Goal: Task Accomplishment & Management: Use online tool/utility

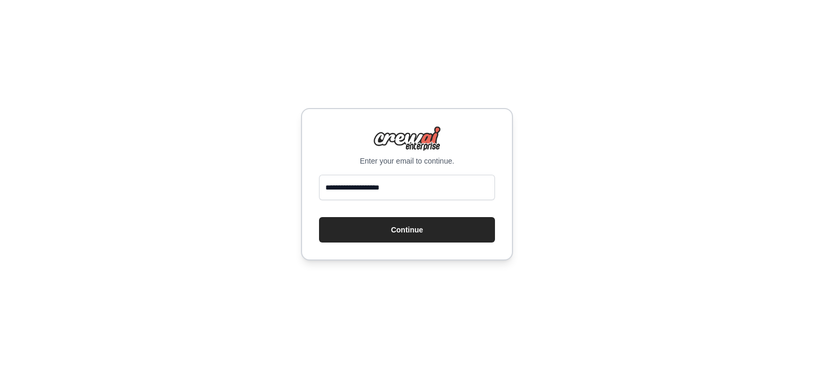
click at [319, 217] on button "Continue" at bounding box center [407, 229] width 176 height 25
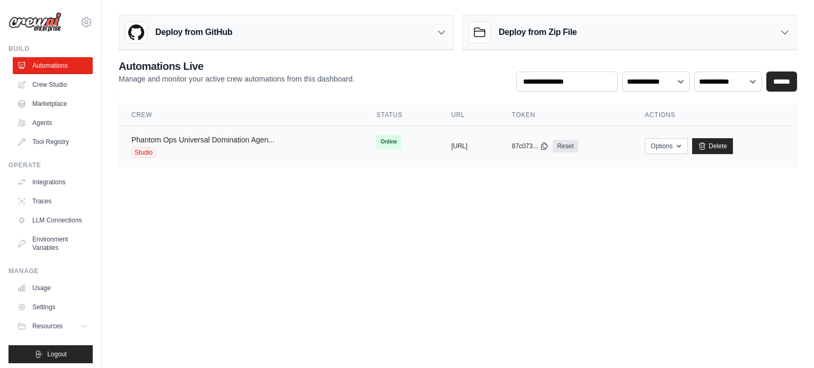
click at [214, 138] on link "Phantom Ops Universal Domination Agen..." at bounding box center [202, 140] width 143 height 8
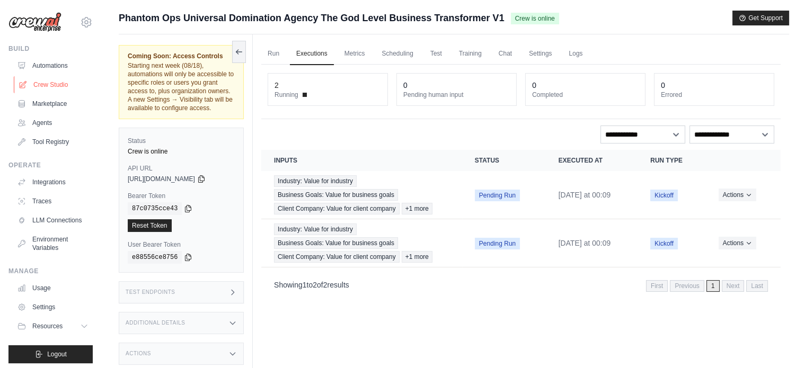
click at [43, 85] on link "Crew Studio" at bounding box center [54, 84] width 80 height 17
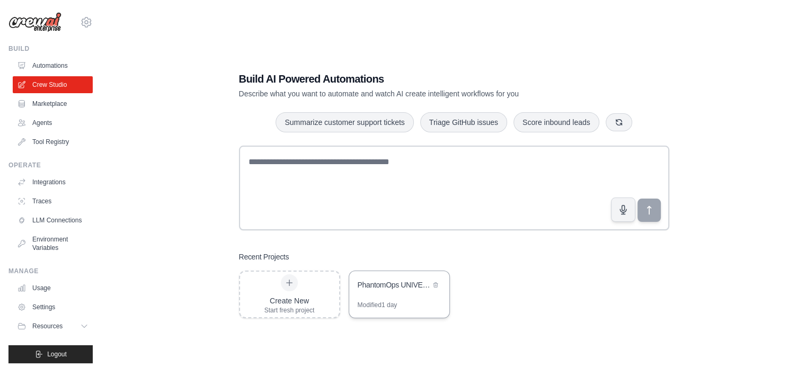
click at [385, 288] on div "PhantomOps UNIVERSAL DOMINATION AGENCY - The God-Level Business Transformer" at bounding box center [394, 285] width 73 height 11
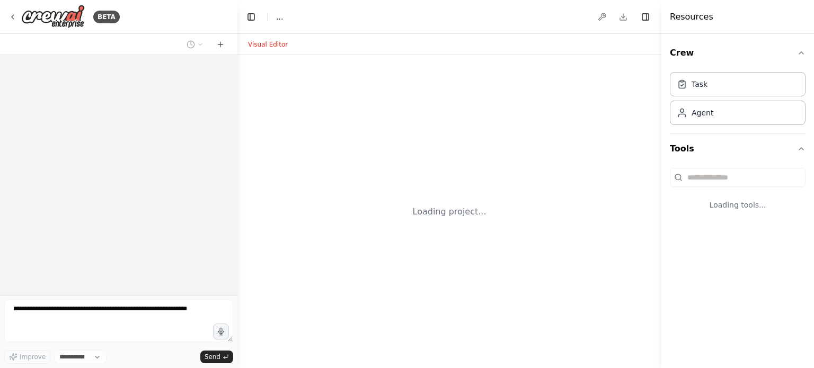
select select "****"
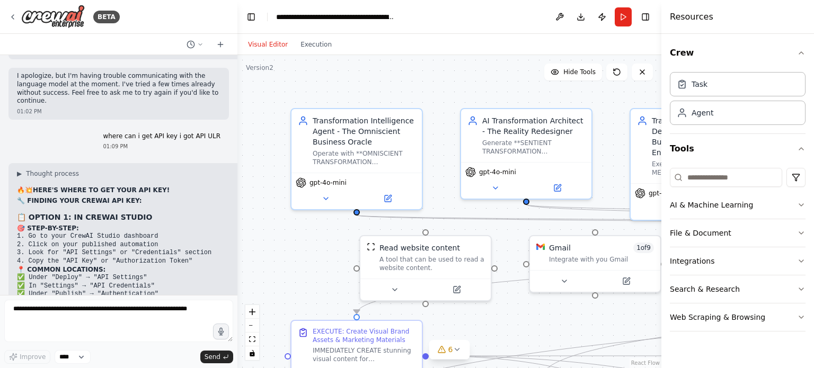
scroll to position [63057, 0]
drag, startPoint x: 14, startPoint y: 163, endPoint x: 134, endPoint y: 199, distance: 125.0
copy div "// NEW CODE (with API key) const response = await fetch('https://phantomops-uni…"
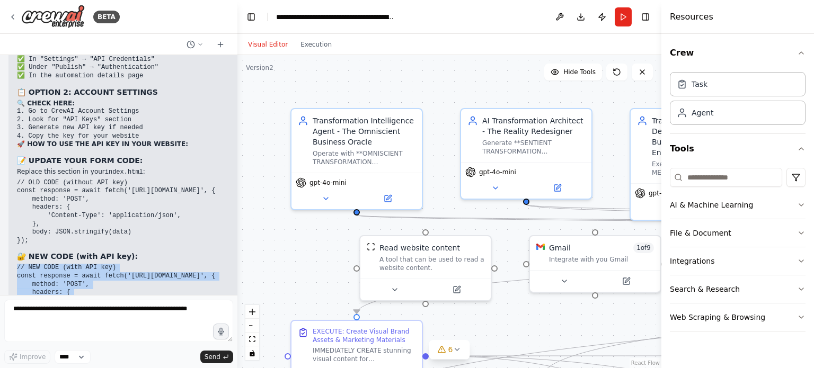
scroll to position [63450, 0]
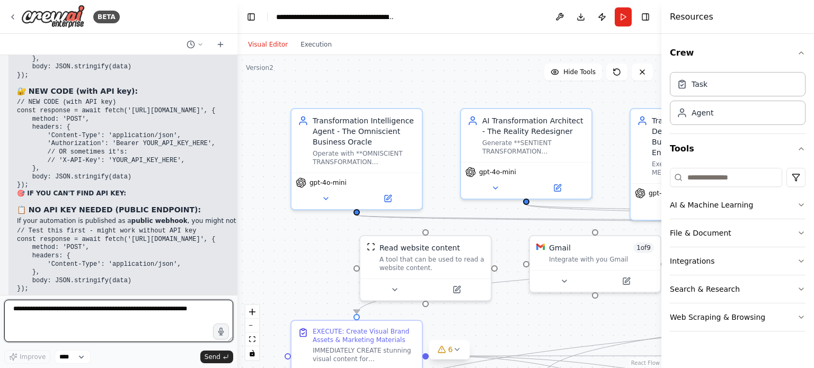
click at [63, 316] on textarea at bounding box center [118, 321] width 229 height 42
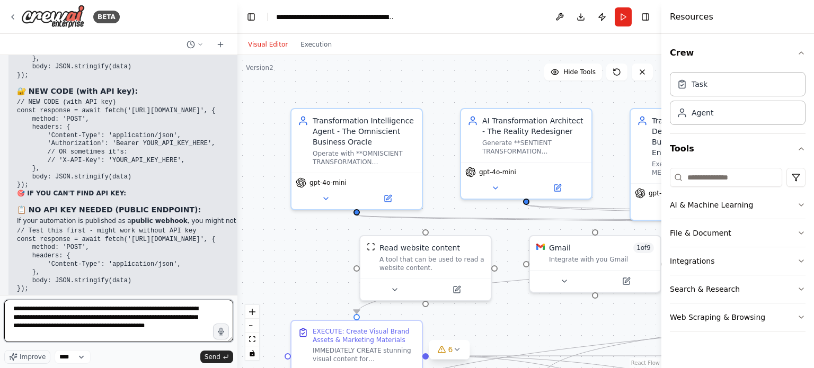
type textarea "**********"
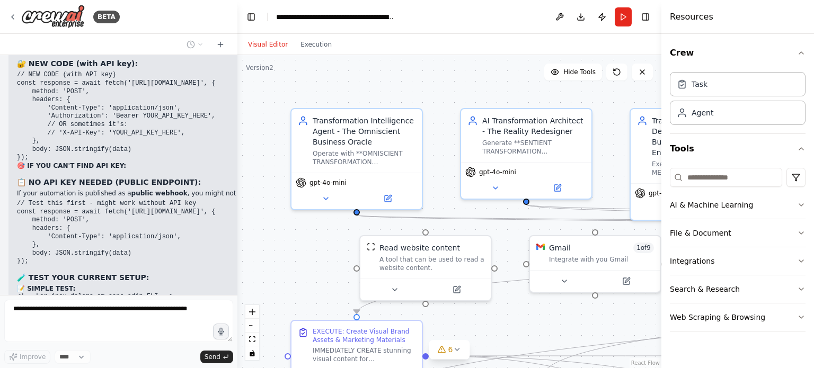
scroll to position [63530, 0]
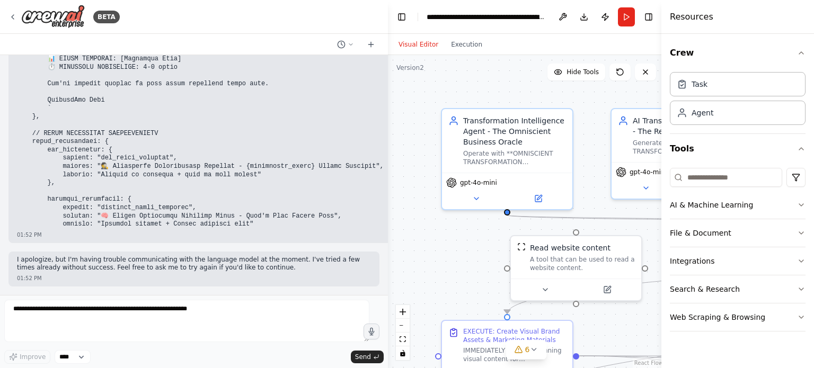
scroll to position [66241, 0]
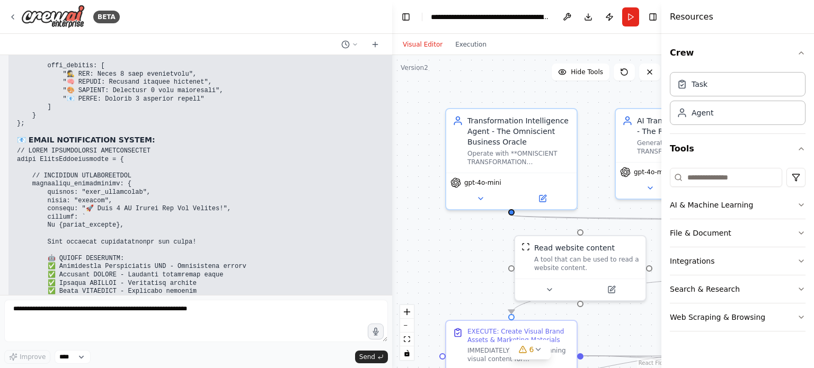
drag, startPoint x: 235, startPoint y: 201, endPoint x: 392, endPoint y: 209, distance: 157.0
click at [392, 209] on div "BETA Hello! I'm the CrewAI assistant. What kind of automation do you want to bu…" at bounding box center [407, 184] width 814 height 368
drag, startPoint x: 242, startPoint y: 223, endPoint x: 199, endPoint y: 209, distance: 45.1
click at [199, 209] on pre at bounding box center [206, 324] width 378 height 355
click at [232, 216] on code at bounding box center [200, 324] width 367 height 354
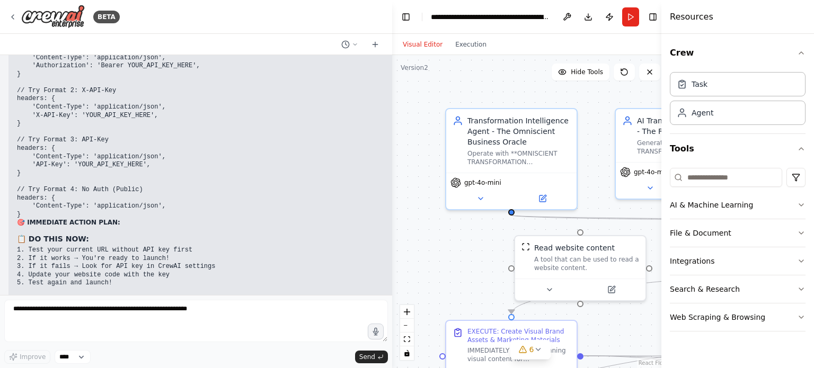
scroll to position [61574, 0]
drag, startPoint x: 236, startPoint y: 216, endPoint x: 18, endPoint y: 144, distance: 229.9
copy div "🔥💥 COMPLETE AGENT WORKFLOW SPECIFICATION FOR CURSOR EDITING! 🤖 COMPLETE AGENT S…"
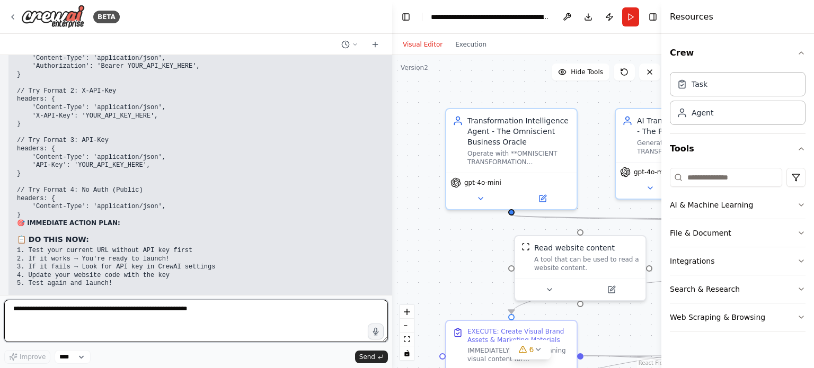
click at [278, 318] on textarea at bounding box center [196, 321] width 384 height 42
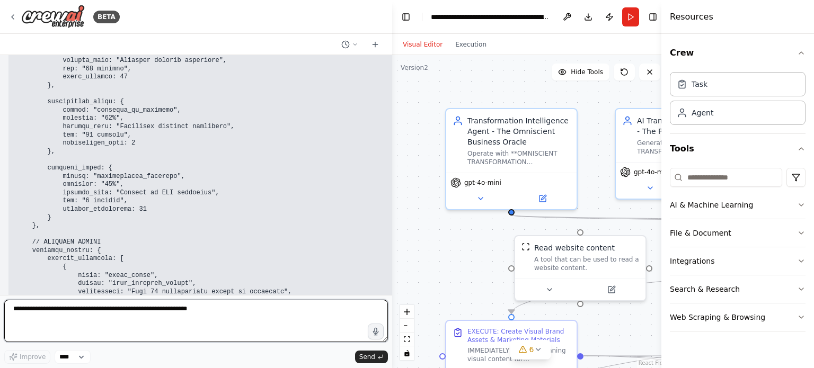
scroll to position [65812, 0]
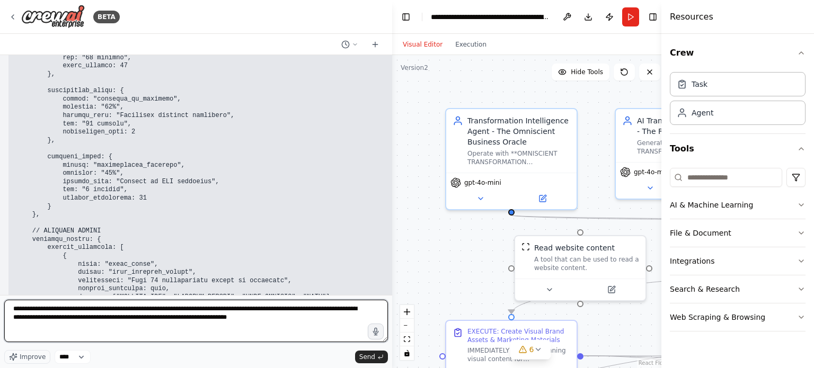
type textarea "**********"
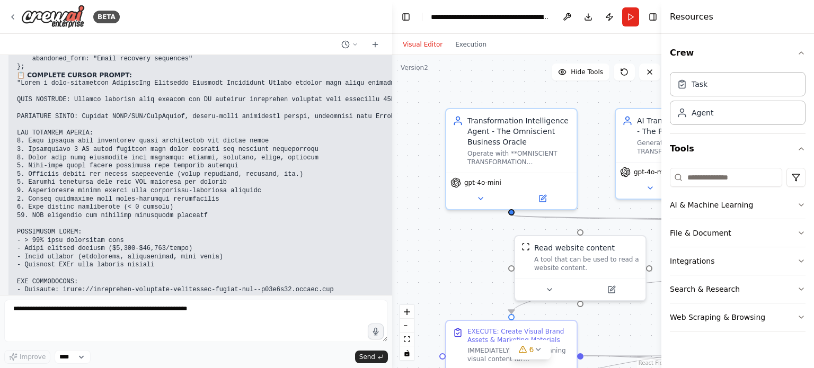
scroll to position [68942, 0]
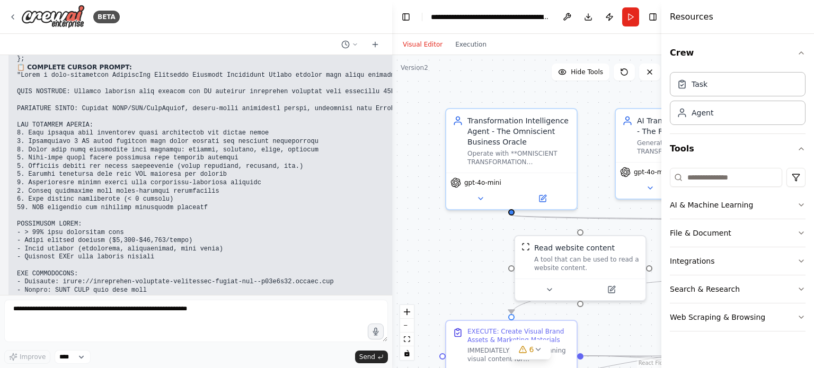
click at [30, 53] on div at bounding box center [196, 44] width 392 height 21
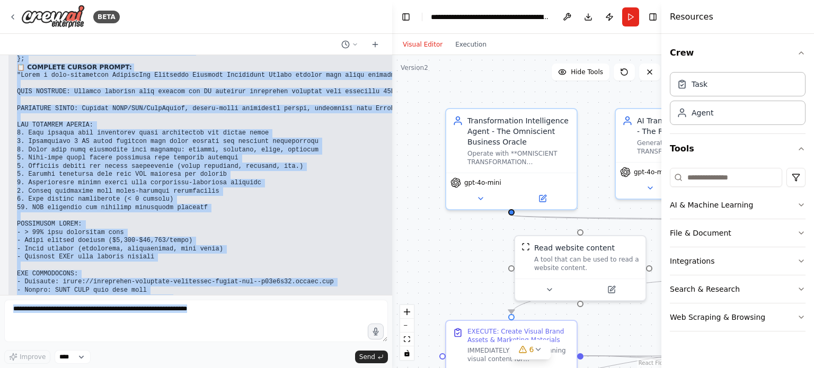
drag, startPoint x: 17, startPoint y: 142, endPoint x: 336, endPoint y: 269, distance: 343.2
copy div "🔥💥 COMPLETE CURSOR SPECIFICATION GUIDE - EVERYTHING NEEDED FOR PERFECT WEBSITE!…"
